Goal: Transaction & Acquisition: Purchase product/service

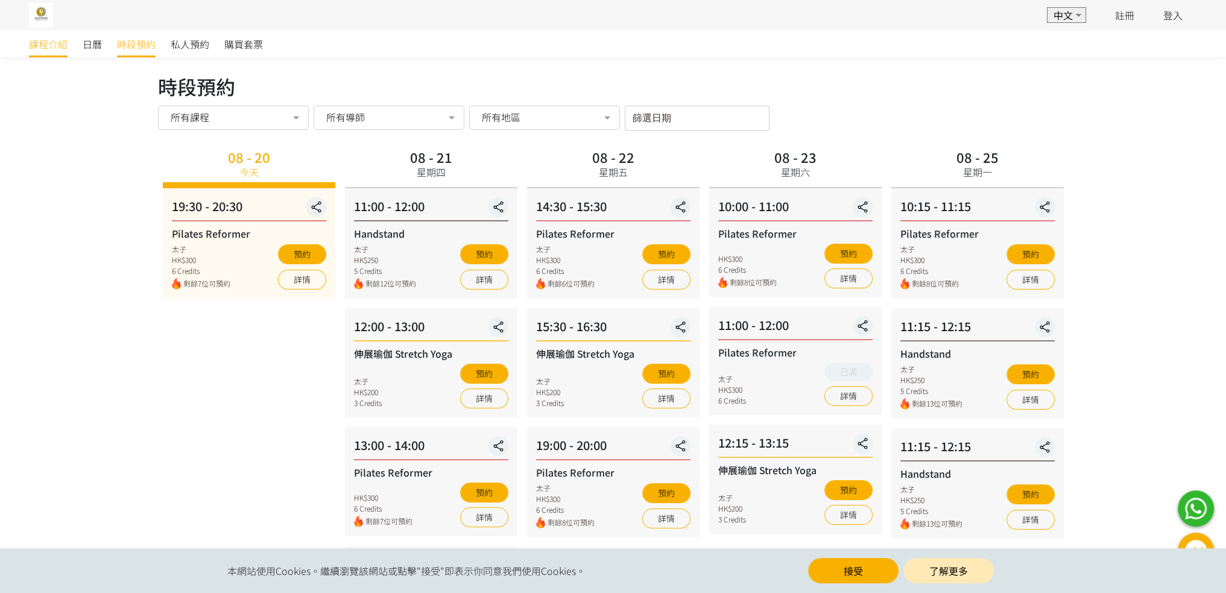
click at [58, 43] on span "課程介紹" at bounding box center [48, 44] width 39 height 14
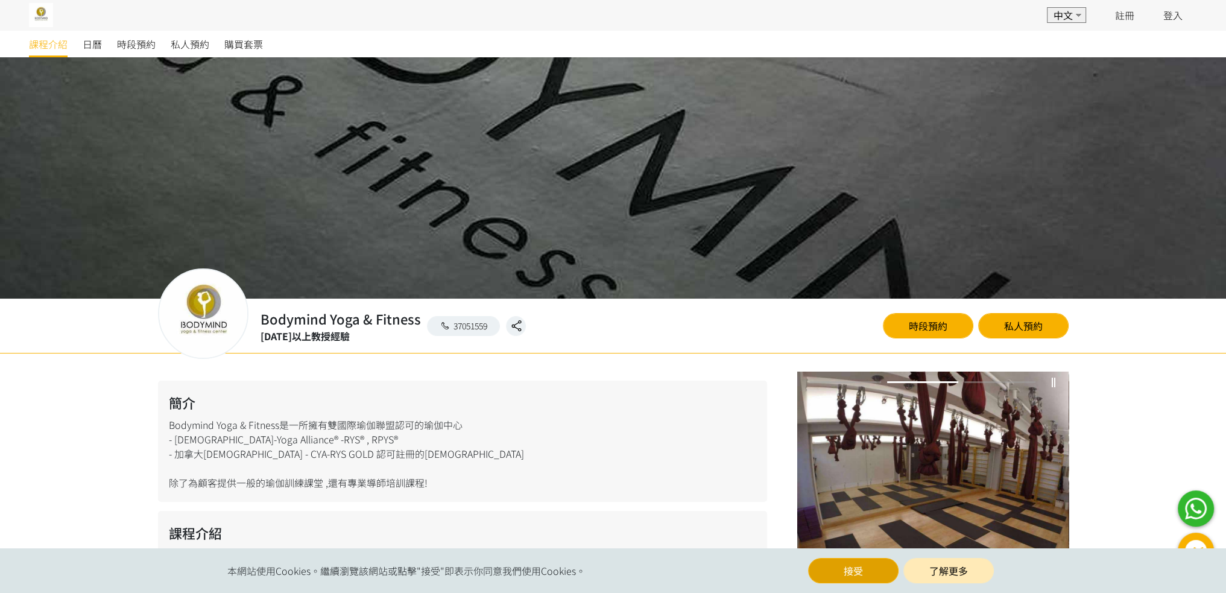
click at [826, 566] on button "接受" at bounding box center [853, 570] width 90 height 25
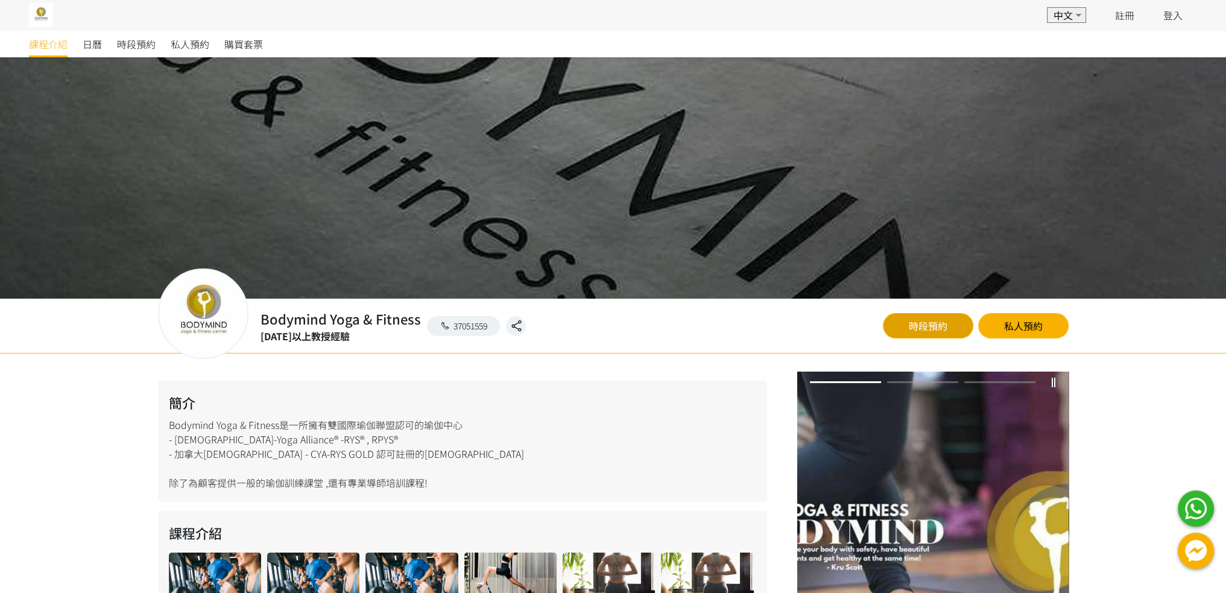
click at [959, 325] on link "時段預約" at bounding box center [928, 325] width 90 height 25
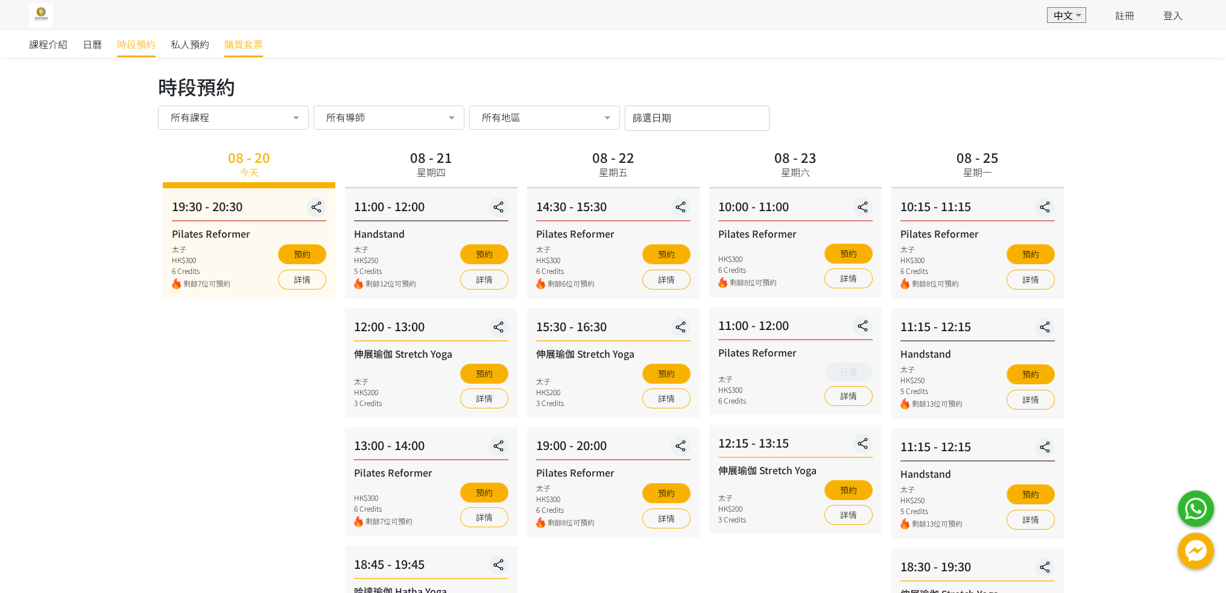
click at [244, 48] on span "購買套票" at bounding box center [243, 44] width 39 height 14
